Goal: Find specific page/section: Find specific page/section

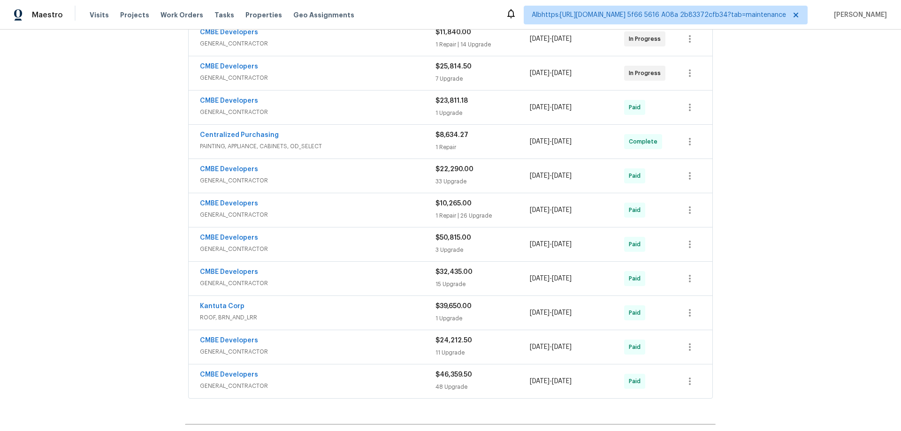
scroll to position [328, 0]
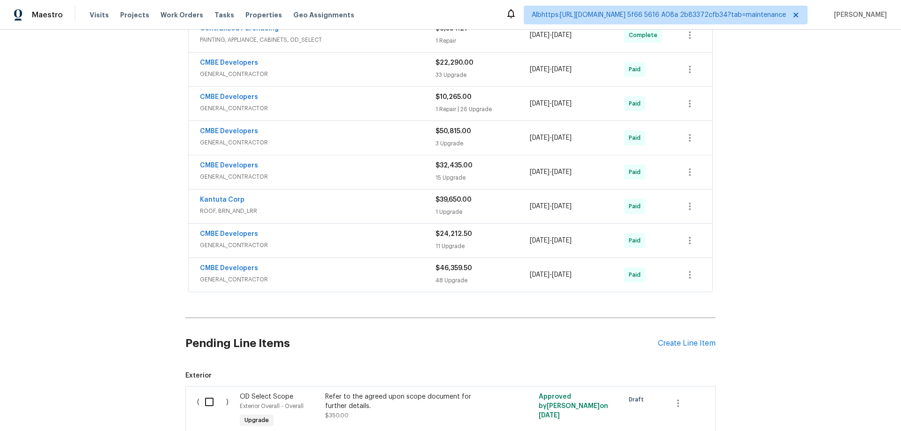
click at [128, 205] on div "Back to all projects 20411 NW 4th St, Pembroke Pines, FL 33029 4 Beds | 4 Baths…" at bounding box center [450, 231] width 901 height 402
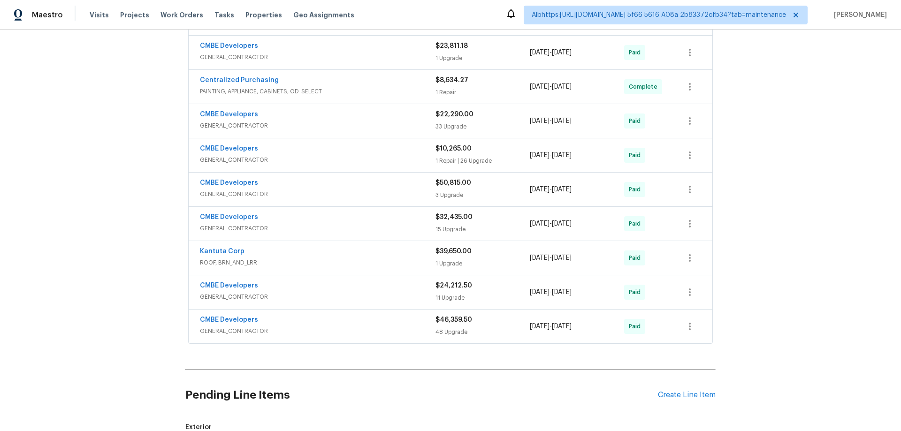
scroll to position [281, 0]
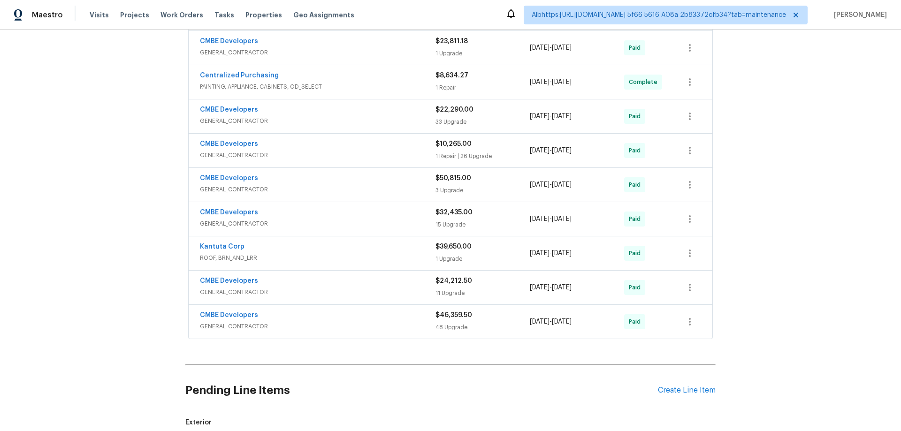
click at [100, 194] on div "Back to all projects 20411 NW 4th St, Pembroke Pines, FL 33029 4 Beds | 4 Baths…" at bounding box center [450, 231] width 901 height 402
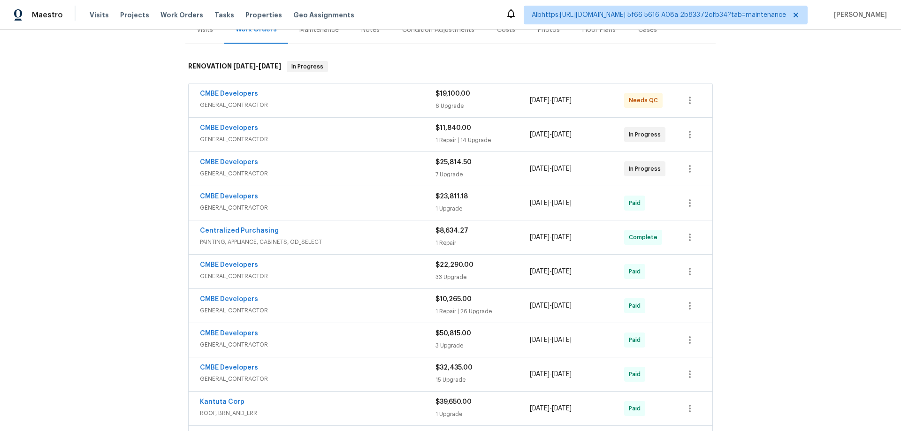
scroll to position [141, 0]
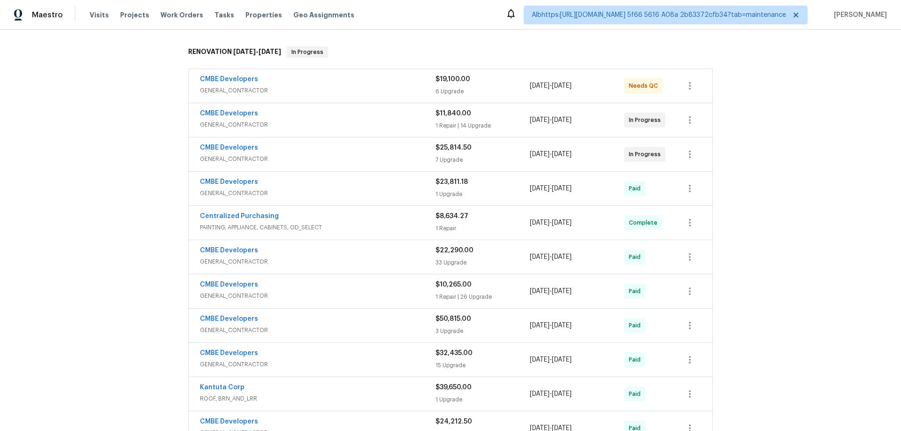
click at [140, 201] on div "Back to all projects 20411 NW 4th St, Pembroke Pines, FL 33029 4 Beds | 4 Baths…" at bounding box center [450, 231] width 901 height 402
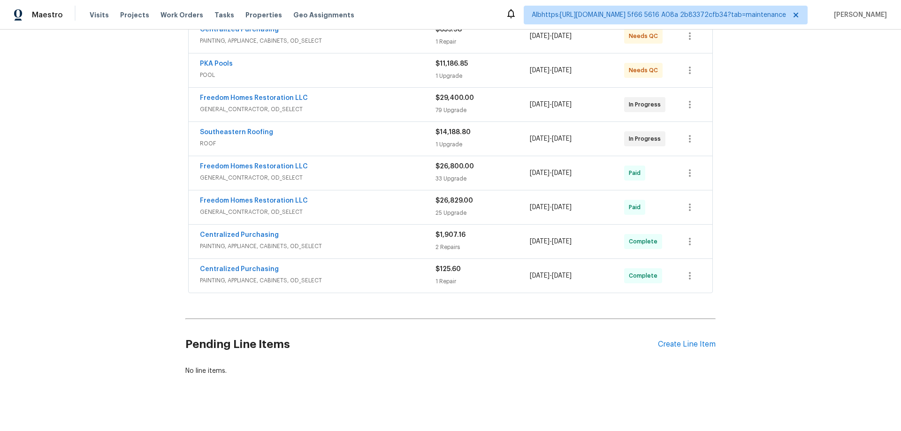
scroll to position [206, 0]
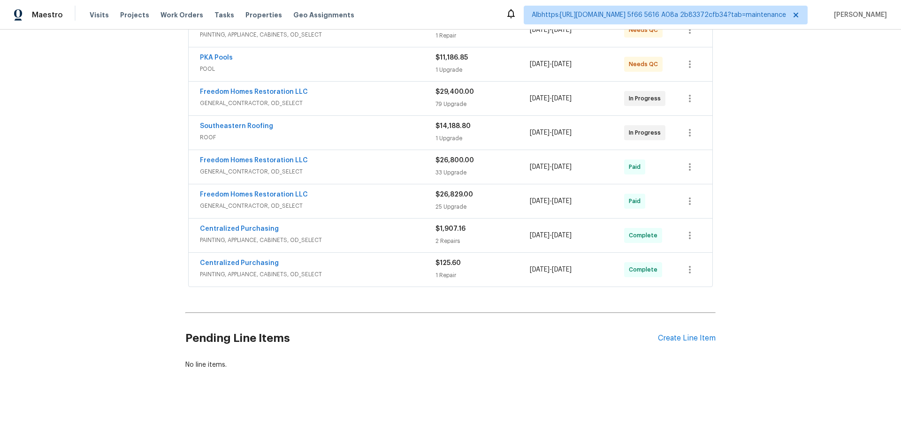
click at [148, 205] on div "Back to all projects 19331 Sandy Springs Cir, Lutz, FL 33558 6 Beds | 3 Baths |…" at bounding box center [450, 231] width 901 height 402
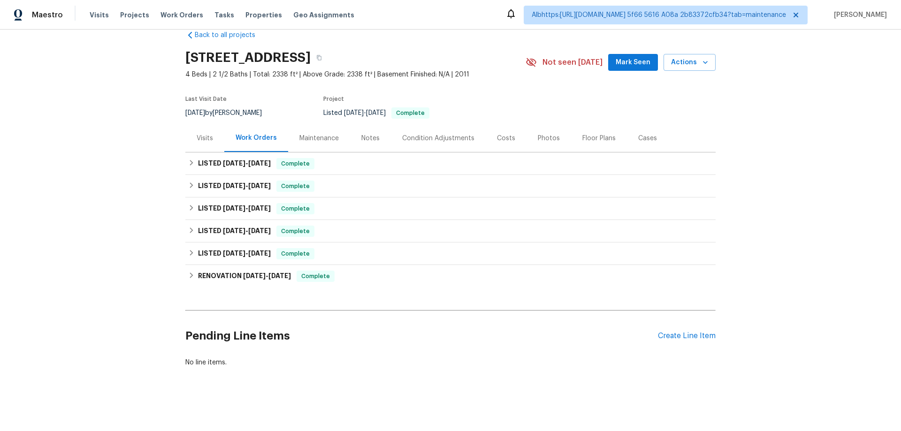
scroll to position [25, 0]
click at [220, 278] on div "RENOVATION [DATE] - [DATE] Complete" at bounding box center [450, 276] width 530 height 23
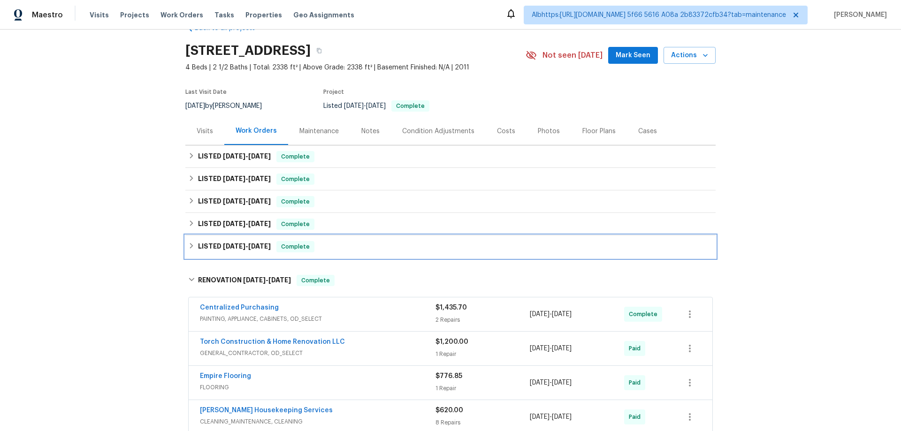
click at [215, 241] on h6 "LISTED [DATE] - [DATE]" at bounding box center [234, 246] width 73 height 11
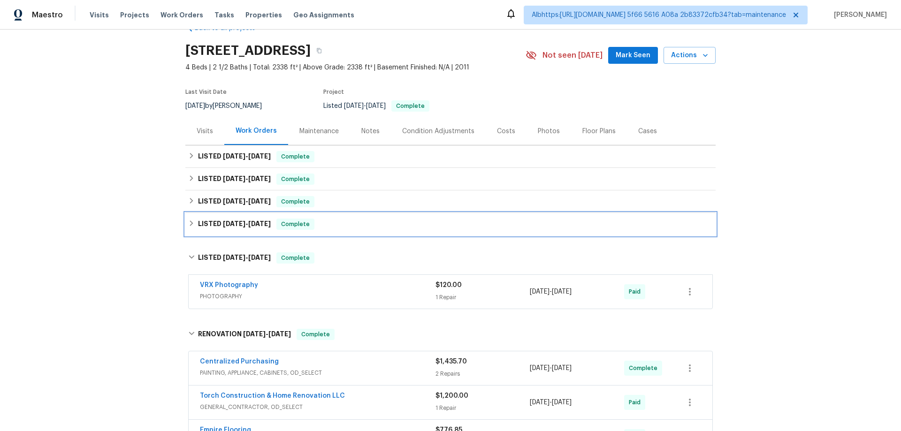
click at [214, 223] on h6 "LISTED [DATE] - [DATE]" at bounding box center [234, 224] width 73 height 11
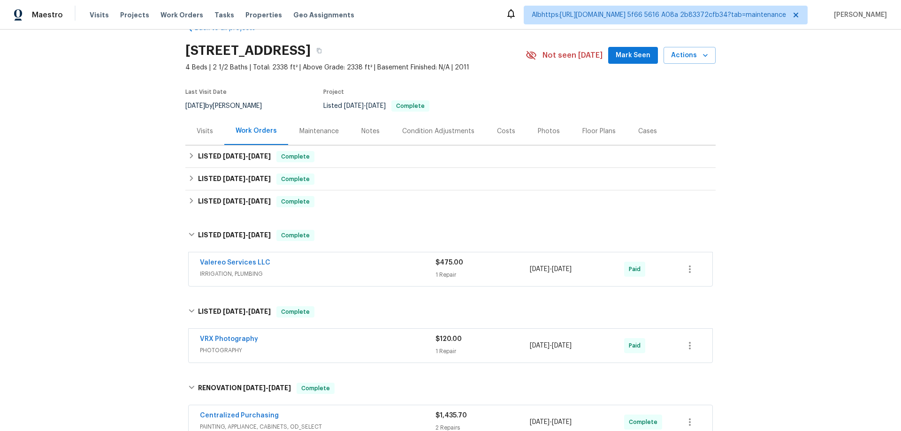
drag, startPoint x: 216, startPoint y: 215, endPoint x: 219, endPoint y: 210, distance: 6.1
click at [218, 211] on div "Back to all projects [STREET_ADDRESS] 4 Beds | 2 1/2 Baths | Total: 2338 ft² | …" at bounding box center [450, 375] width 530 height 719
drag, startPoint x: 225, startPoint y: 195, endPoint x: 227, endPoint y: 184, distance: 11.5
click at [225, 195] on div "LISTED [DATE] - [DATE] Complete" at bounding box center [450, 201] width 530 height 23
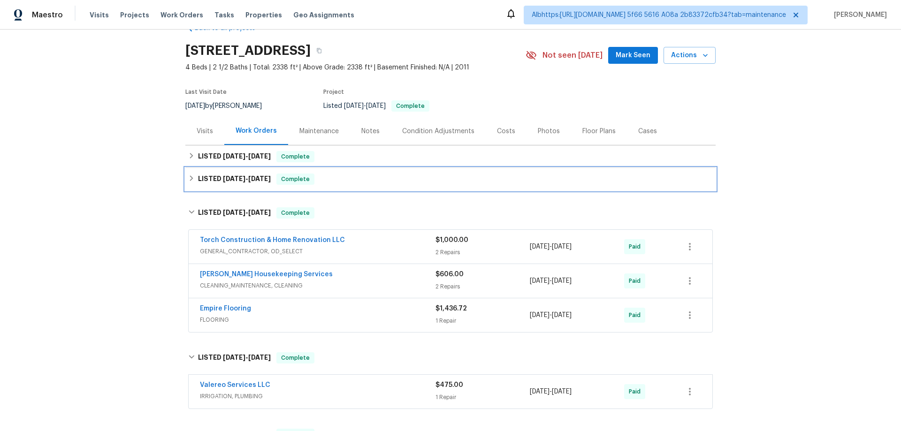
drag, startPoint x: 227, startPoint y: 183, endPoint x: 228, endPoint y: 167, distance: 15.5
click at [228, 181] on h6 "LISTED [DATE] - [DATE]" at bounding box center [234, 179] width 73 height 11
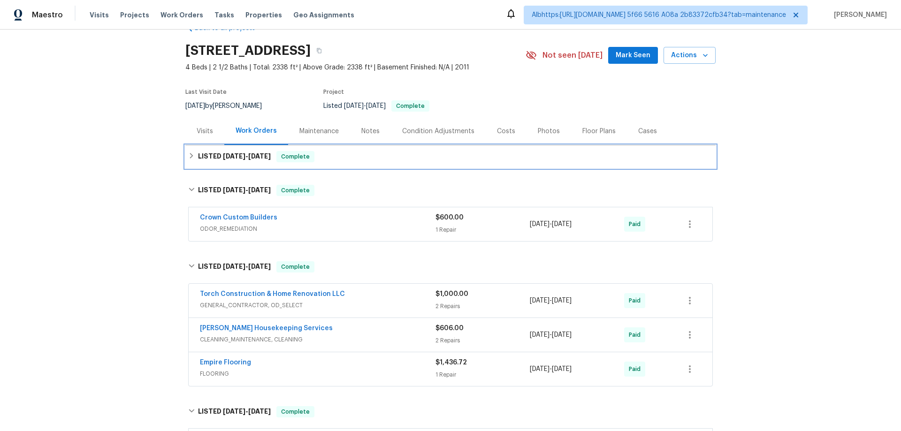
click at [228, 162] on div "LISTED [DATE] - [DATE] Complete" at bounding box center [450, 156] width 530 height 23
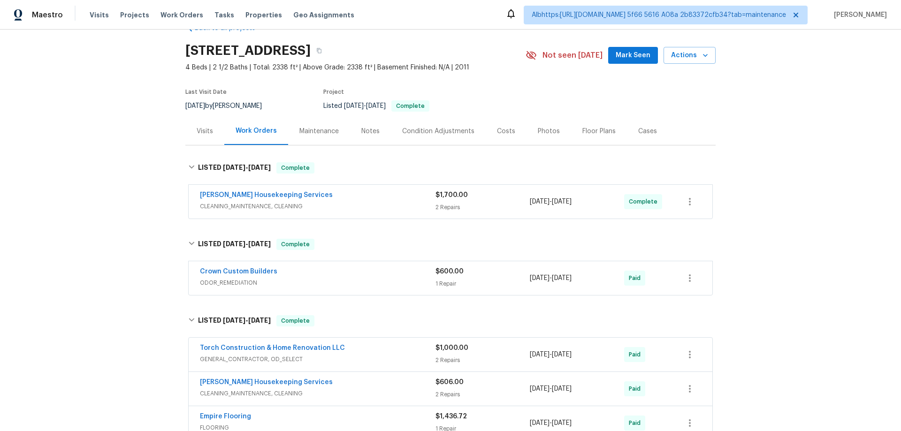
click at [146, 196] on div "Back to all projects [STREET_ADDRESS] 4 Beds | 2 1/2 Baths | Total: 2338 ft² | …" at bounding box center [450, 231] width 901 height 402
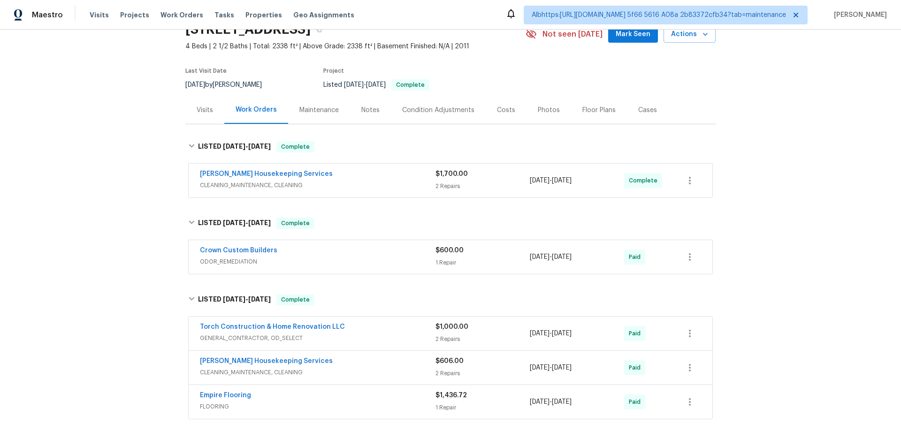
scroll to position [0, 0]
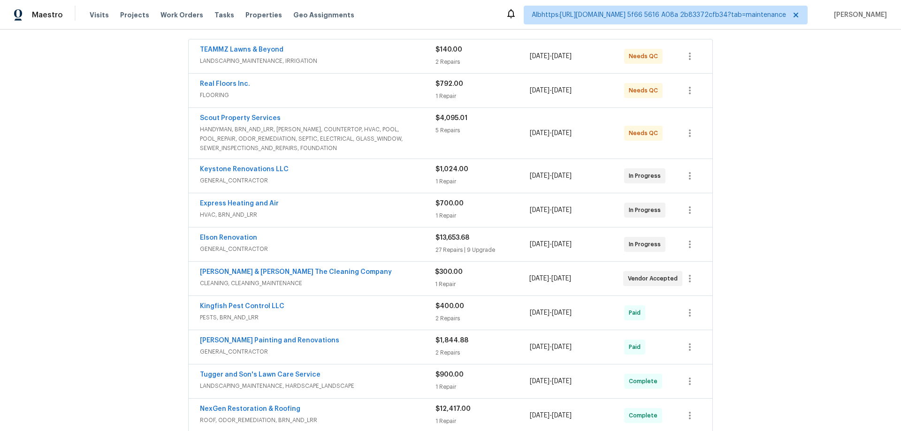
scroll to position [281, 0]
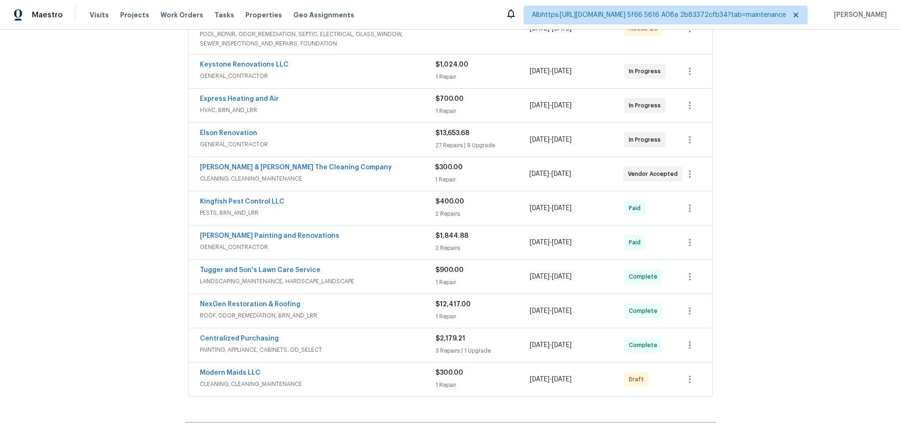
click at [139, 229] on div "Back to all projects [STREET_ADDRESS] 3 Beds | 2 Baths | Total: 1372 ft² | Abov…" at bounding box center [450, 231] width 901 height 402
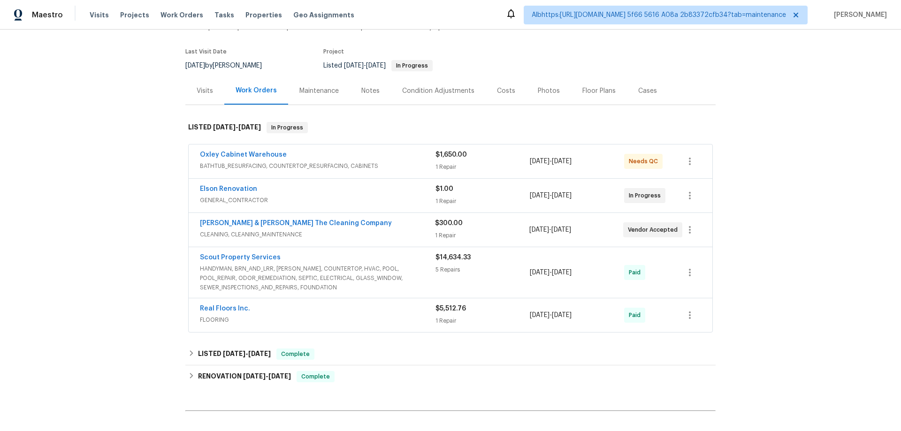
scroll to position [173, 0]
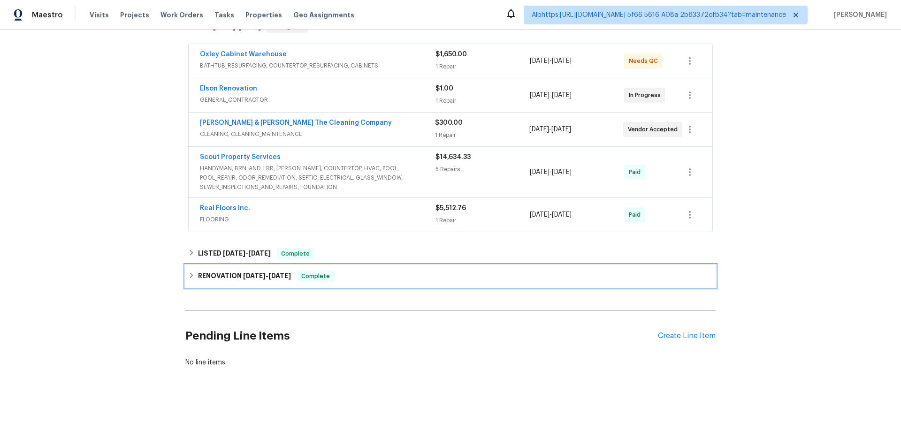
click at [207, 265] on div "RENOVATION [DATE] - [DATE] Complete" at bounding box center [450, 276] width 530 height 23
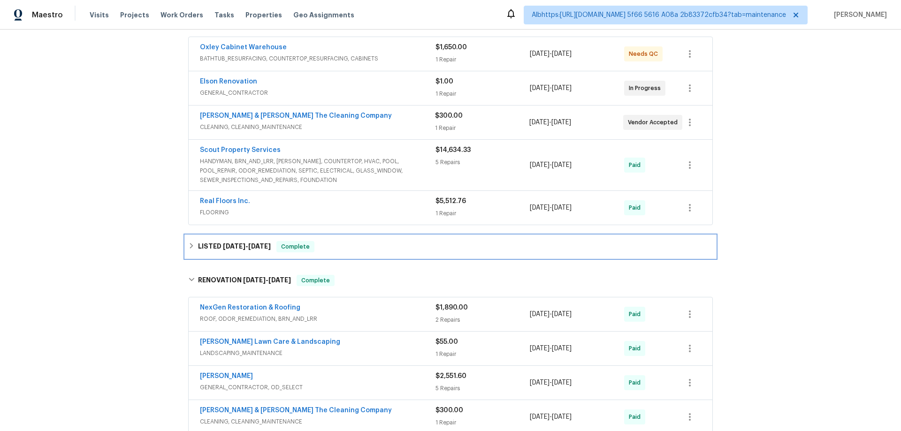
click at [207, 243] on h6 "LISTED [DATE] - [DATE]" at bounding box center [234, 246] width 73 height 11
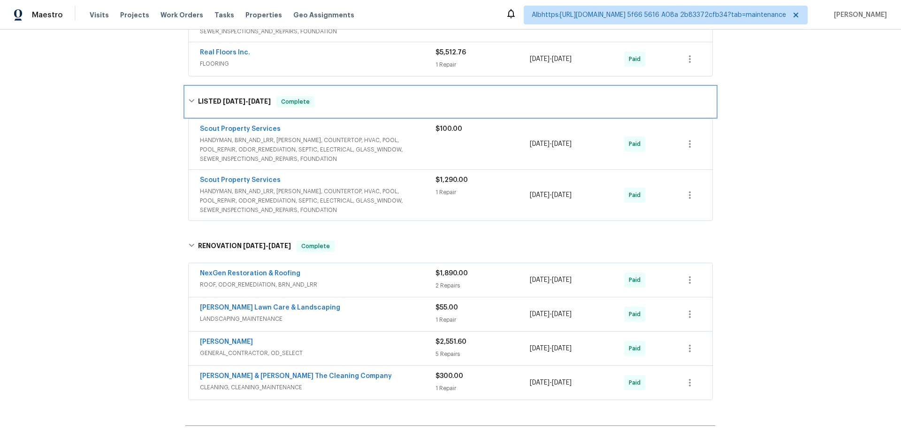
scroll to position [439, 0]
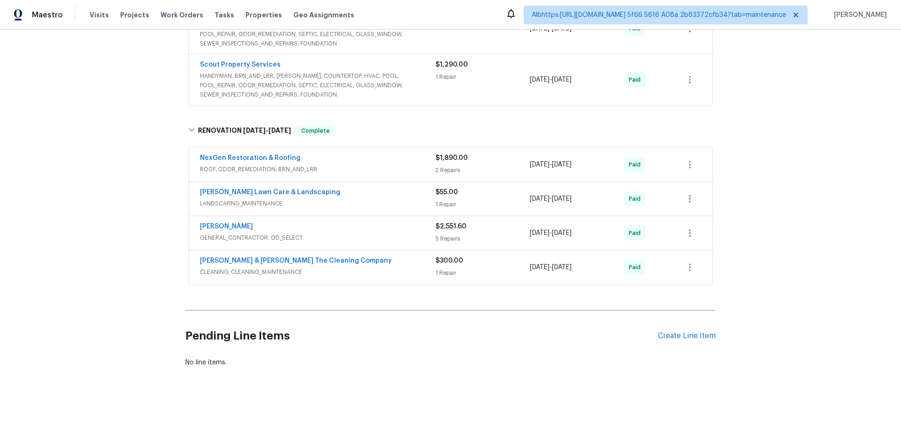
click at [80, 212] on div "Back to all projects 5301 Oak Trail Ln, Jacksonville, FL 32209 3 Beds | 2 Baths…" at bounding box center [450, 231] width 901 height 402
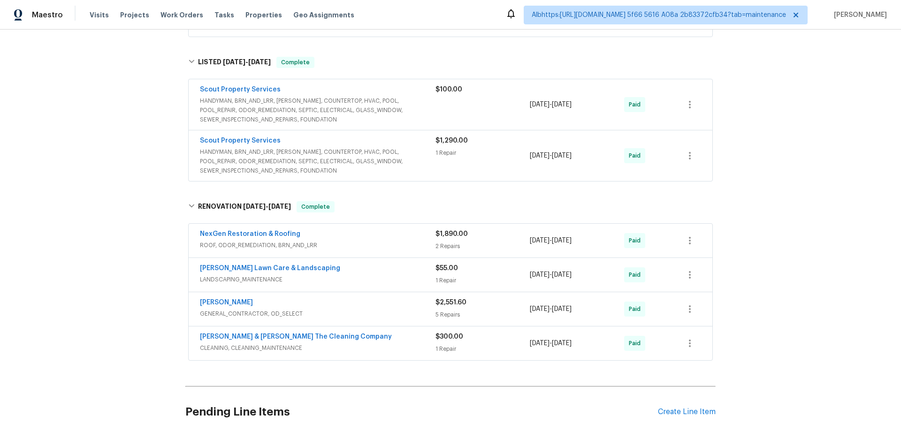
scroll to position [444, 0]
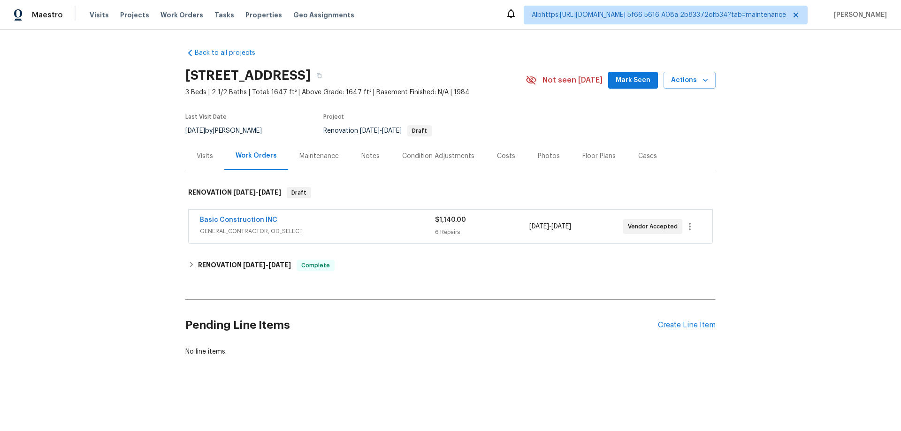
click at [206, 236] on div "Basic Construction INC GENERAL_CONTRACTOR, OD_SELECT" at bounding box center [317, 226] width 235 height 23
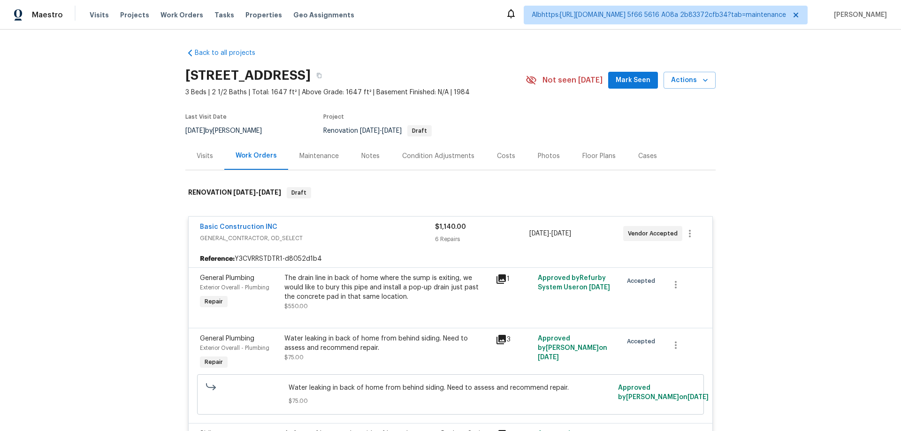
click at [311, 225] on div "Basic Construction INC" at bounding box center [317, 227] width 235 height 11
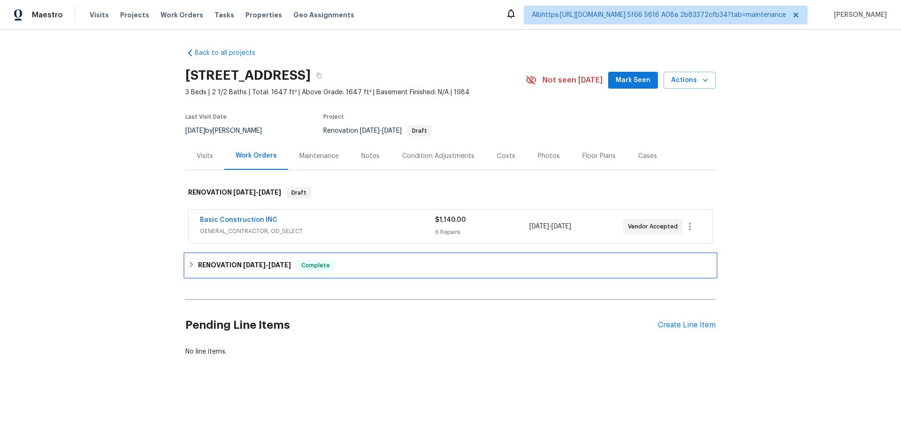
drag, startPoint x: 238, startPoint y: 276, endPoint x: 221, endPoint y: 267, distance: 19.1
click at [237, 277] on div "Back to all projects 5765 Liberty Creek Dr E, Indianapolis, IN 46254 3 Beds | 2…" at bounding box center [450, 202] width 530 height 323
click at [185, 261] on div "RENOVATION 8/18/25 - 9/23/25 Complete" at bounding box center [450, 265] width 530 height 23
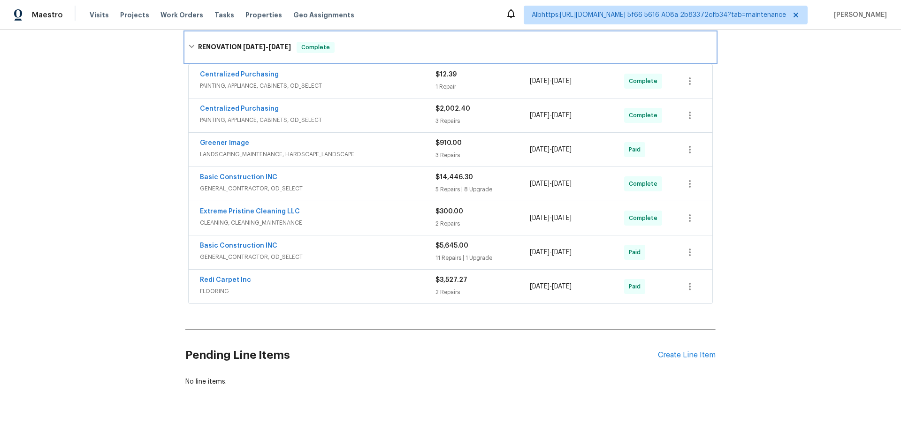
scroll to position [226, 0]
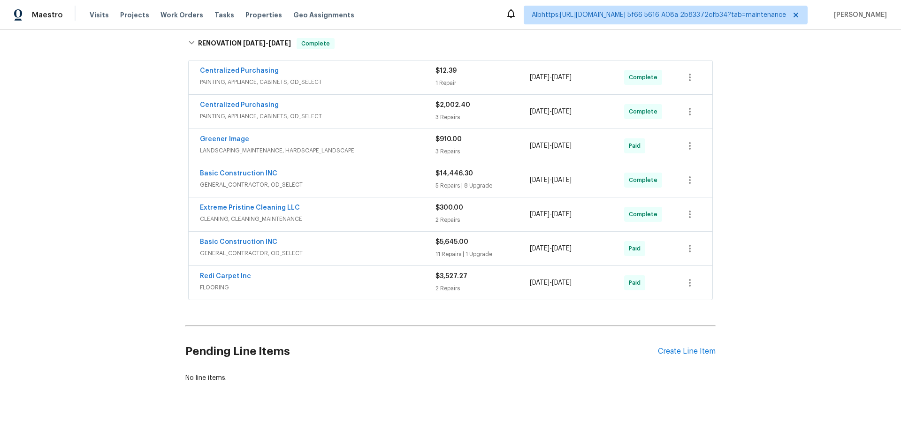
click at [119, 235] on div "Back to all projects 5765 Liberty Creek Dr E, Indianapolis, IN 46254 3 Beds | 2…" at bounding box center [450, 231] width 901 height 402
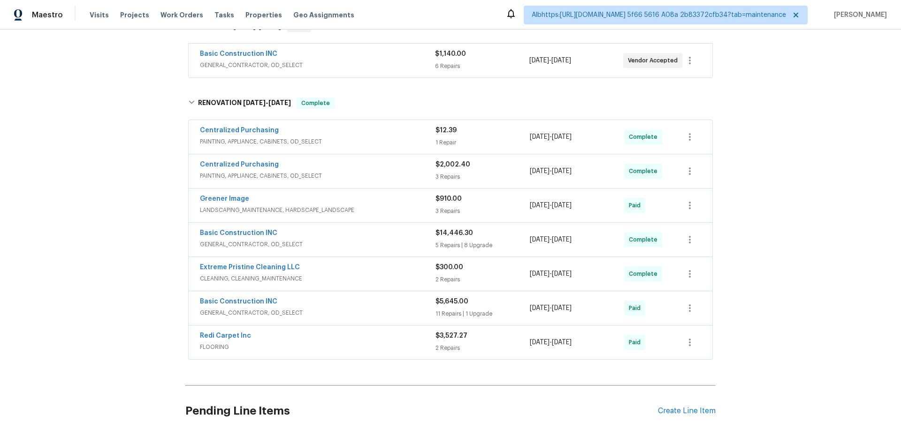
scroll to position [0, 0]
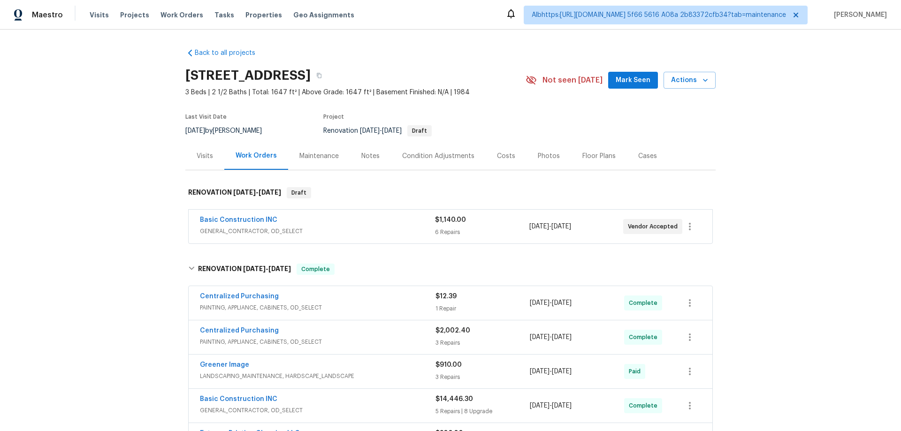
click at [123, 302] on div "Back to all projects 5765 Liberty Creek Dr E, Indianapolis, IN 46254 3 Beds | 2…" at bounding box center [450, 231] width 901 height 402
